Goal: Task Accomplishment & Management: Manage account settings

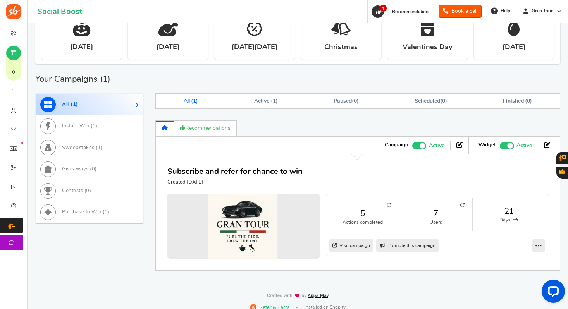
scroll to position [319, 0]
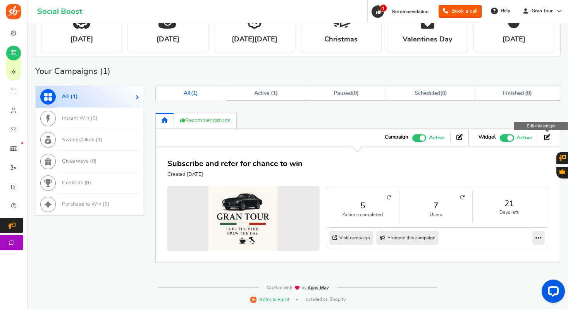
click at [548, 137] on icon at bounding box center [547, 137] width 6 height 6
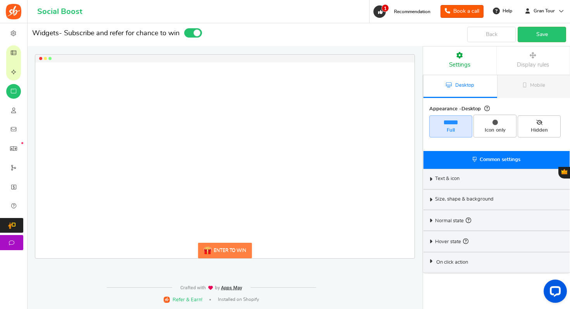
select select "mid-bottom-bar"
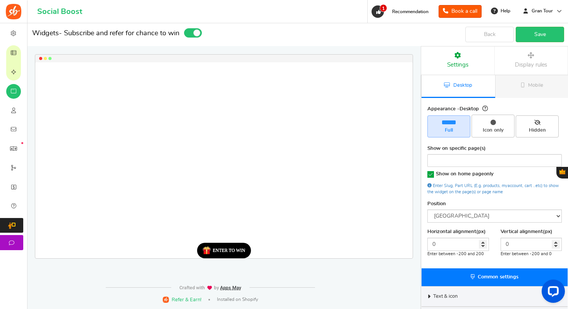
click at [231, 250] on div "ENTER TO WIN" at bounding box center [229, 250] width 33 height 5
click at [537, 123] on icon at bounding box center [537, 122] width 6 height 5
click at [537, 122] on input "Hidden" at bounding box center [539, 119] width 5 height 5
radio input "true"
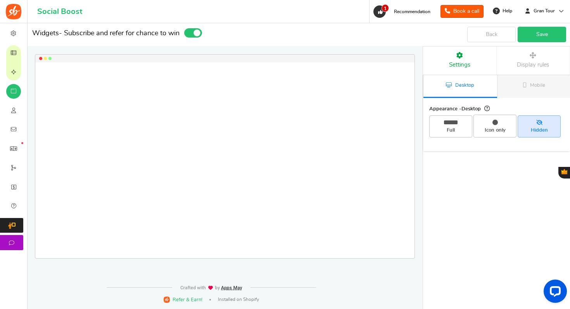
click at [542, 34] on link "Save" at bounding box center [541, 34] width 48 height 15
click at [540, 41] on link "Save" at bounding box center [541, 34] width 48 height 15
click at [191, 34] on span at bounding box center [193, 32] width 18 height 9
click at [189, 34] on input "checkbox" at bounding box center [186, 31] width 5 height 5
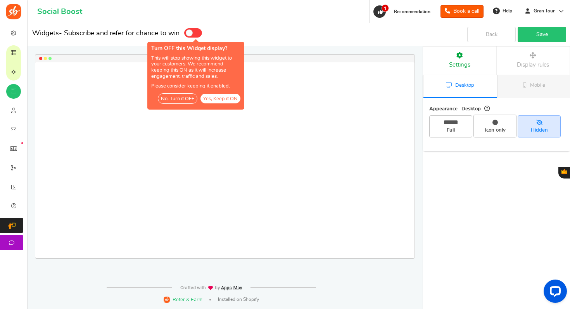
click at [198, 34] on span at bounding box center [193, 32] width 18 height 9
click at [189, 34] on input "checkbox" at bounding box center [186, 31] width 5 height 5
click at [216, 94] on button "Yes, Keep it ON" at bounding box center [220, 99] width 40 height 10
checkbox input "true"
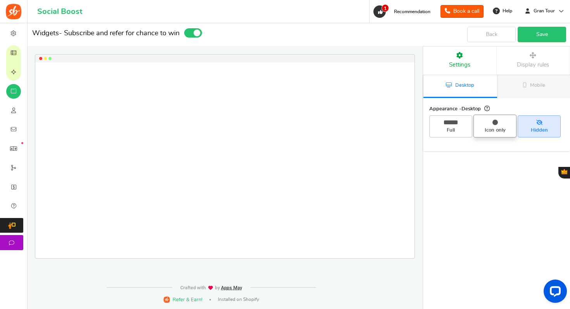
click at [492, 118] on span "Icon only" at bounding box center [494, 126] width 43 height 22
click at [495, 118] on input "Icon only" at bounding box center [497, 118] width 5 height 5
radio input "true"
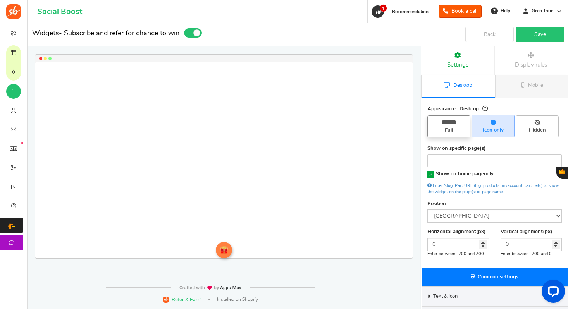
click at [460, 125] on span "Full" at bounding box center [448, 126] width 43 height 22
click at [454, 122] on input "Full" at bounding box center [451, 119] width 5 height 5
radio input "true"
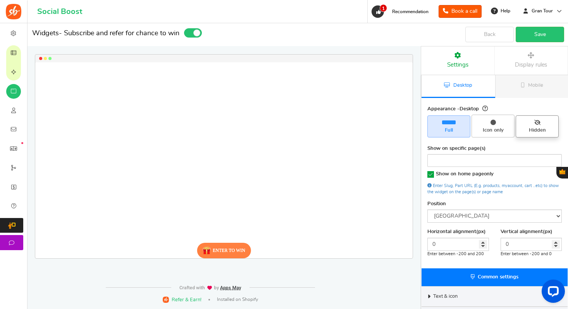
click at [530, 127] on span "Hidden" at bounding box center [537, 130] width 36 height 7
click at [537, 122] on input "Hidden" at bounding box center [539, 119] width 5 height 5
radio input "true"
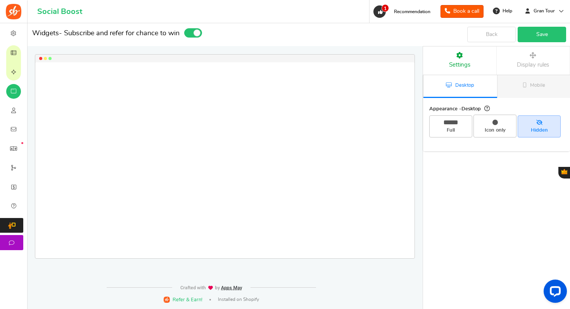
click at [540, 29] on link "Save" at bounding box center [541, 34] width 48 height 15
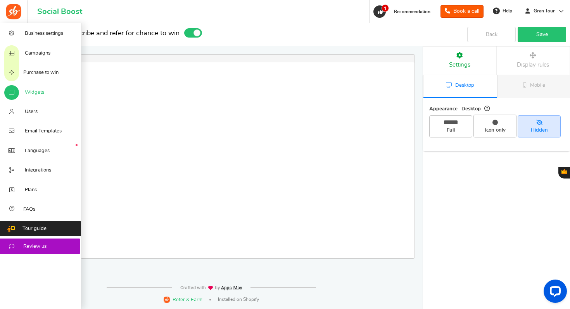
click at [34, 93] on span "Widgets" at bounding box center [34, 92] width 19 height 7
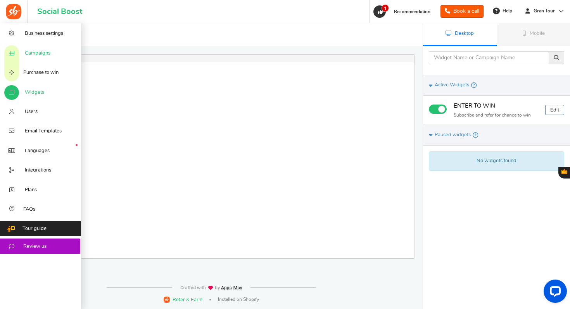
click at [36, 55] on span "Campaigns" at bounding box center [38, 53] width 26 height 7
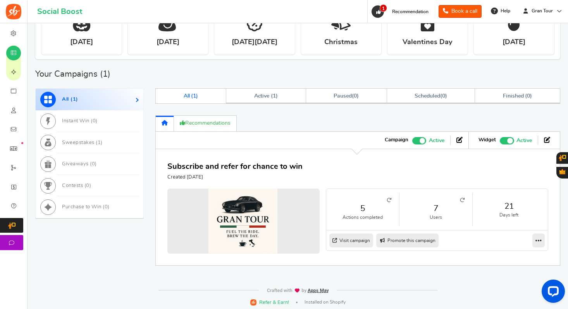
scroll to position [319, 0]
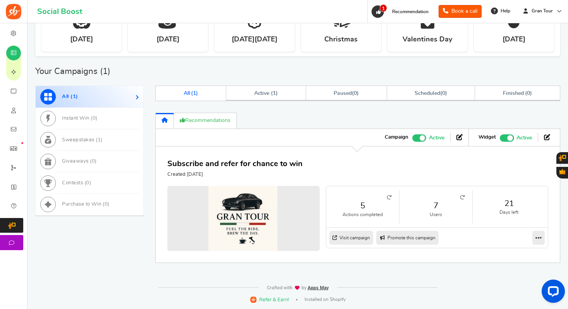
click at [464, 196] on icon at bounding box center [462, 197] width 5 height 5
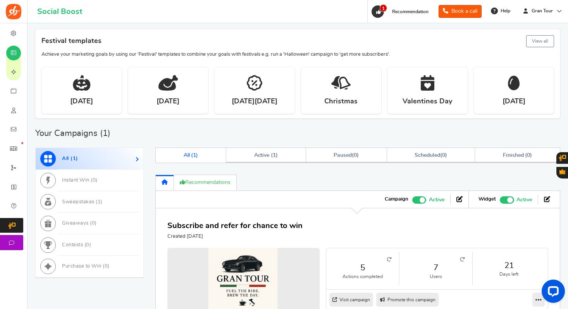
scroll to position [284, 0]
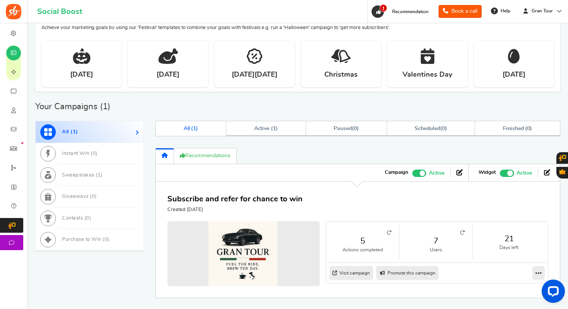
click at [505, 172] on span "Recommended: TURN ON" at bounding box center [507, 173] width 14 height 7
click at [500, 172] on input "Recommended: TURN ON Active Paused" at bounding box center [500, 172] width 0 height 5
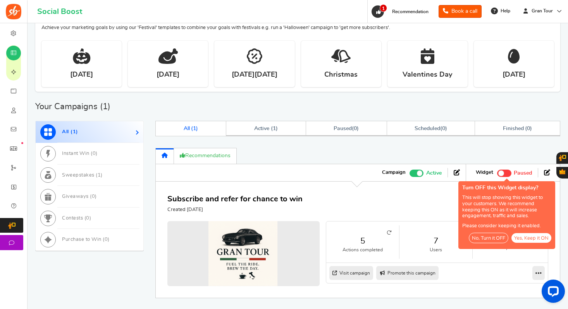
click at [491, 239] on button "No, Turn it OFF" at bounding box center [489, 238] width 40 height 10
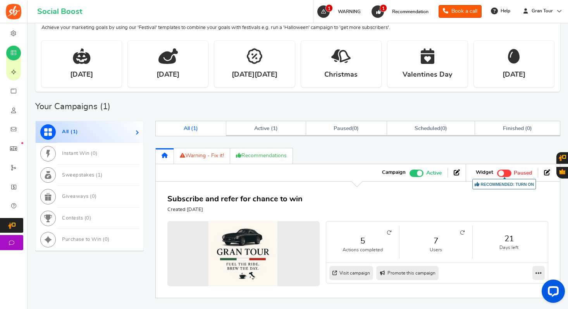
click at [504, 174] on span "Recommended: TURN ON" at bounding box center [504, 173] width 14 height 7
click at [497, 174] on input "Recommended: TURN ON Active Paused" at bounding box center [497, 172] width 0 height 5
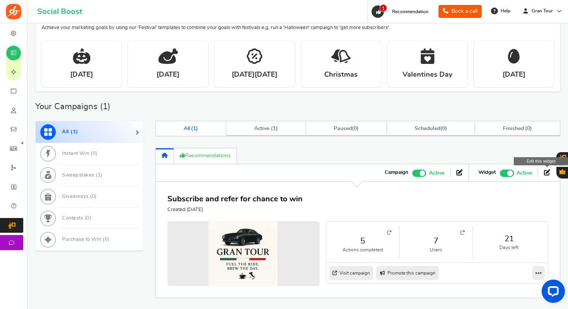
click at [547, 176] on link at bounding box center [547, 173] width 6 height 9
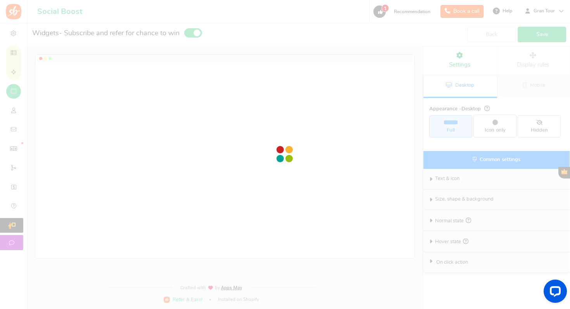
radio input "true"
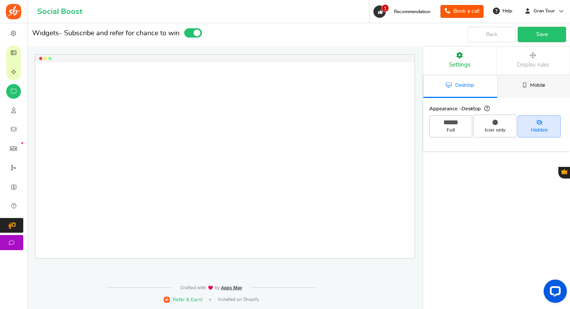
click at [524, 84] on icon at bounding box center [524, 85] width 4 height 5
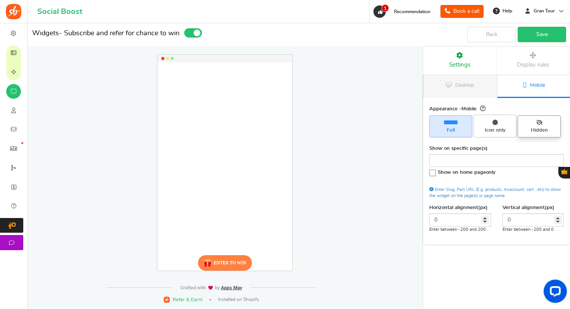
click at [534, 127] on span "Hidden" at bounding box center [539, 130] width 36 height 7
click at [539, 122] on input "Hidden" at bounding box center [541, 119] width 5 height 5
radio input "true"
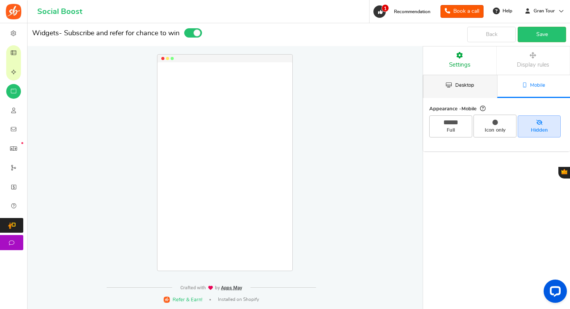
click at [475, 91] on link "Desktop" at bounding box center [460, 86] width 74 height 23
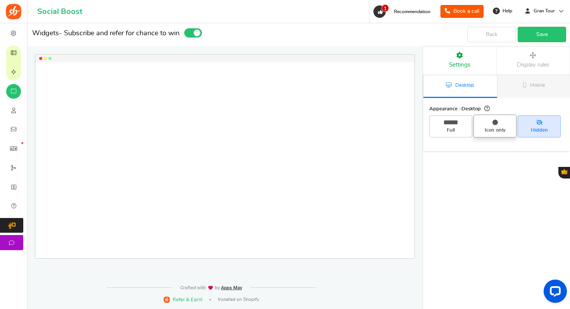
click at [486, 127] on span "Icon only" at bounding box center [495, 130] width 36 height 7
click at [495, 121] on input "Icon only" at bounding box center [497, 118] width 5 height 5
radio input "true"
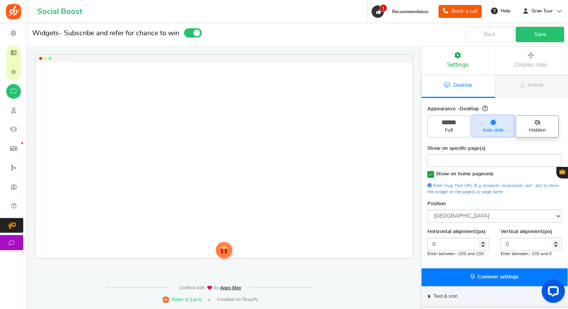
click at [529, 127] on span "Hidden" at bounding box center [537, 130] width 36 height 7
click at [537, 122] on input "Hidden" at bounding box center [539, 119] width 5 height 5
radio input "true"
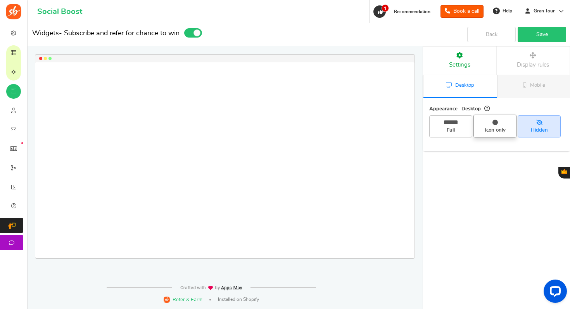
click at [492, 125] on span "Icon only" at bounding box center [494, 126] width 43 height 22
click at [495, 121] on input "Icon only" at bounding box center [497, 118] width 5 height 5
radio input "true"
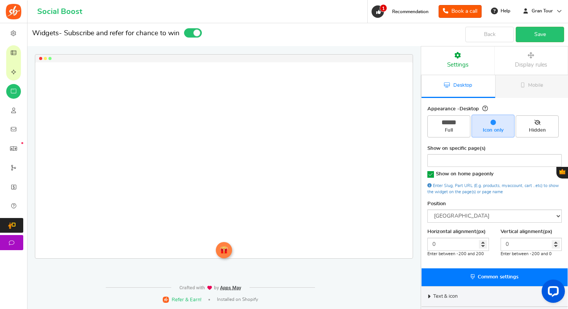
click at [432, 174] on icon at bounding box center [430, 174] width 7 height 7
click at [428, 174] on input "Show on home page only" at bounding box center [428, 174] width 0 height 5
click at [432, 174] on icon at bounding box center [431, 175] width 7 height 7
click at [428, 174] on input "Show on home page only" at bounding box center [428, 174] width 0 height 5
click at [532, 129] on span "Hidden" at bounding box center [537, 130] width 36 height 7
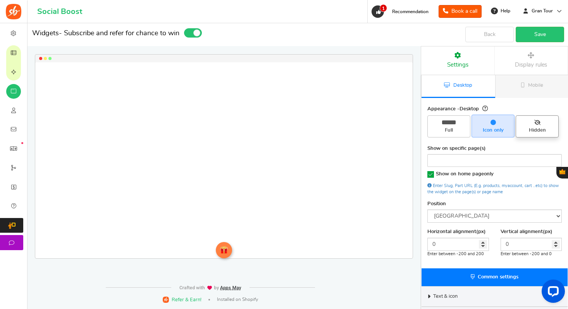
click at [537, 122] on input "Hidden" at bounding box center [539, 119] width 5 height 5
radio input "true"
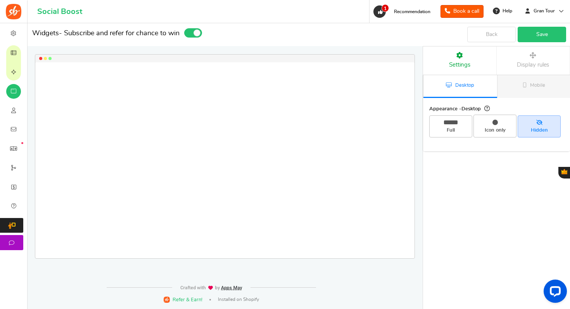
click at [540, 37] on link "Save" at bounding box center [541, 34] width 48 height 15
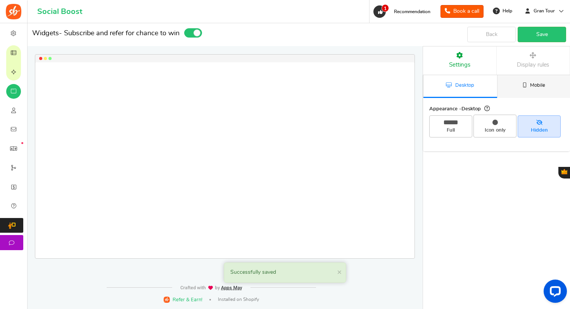
click at [528, 89] on link "Mobile" at bounding box center [534, 86] width 74 height 23
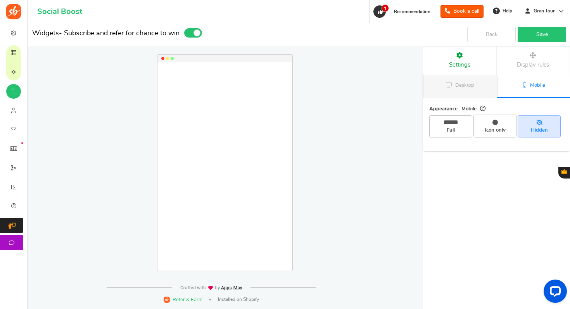
click at [534, 62] on span "Display rules" at bounding box center [532, 65] width 32 height 6
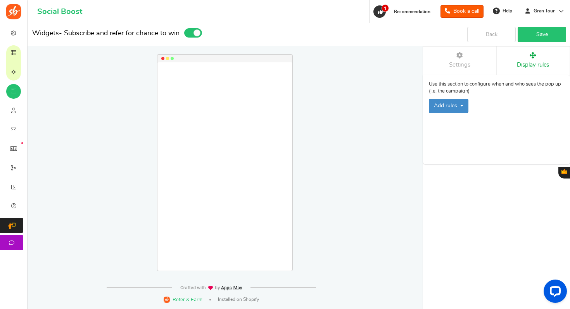
click at [13, 12] on img at bounding box center [13, 11] width 15 height 15
click at [338, 160] on div "ENTER TO WIN Loading.. × To configure LightBox layout please Click here" at bounding box center [223, 151] width 422 height 256
